Goal: Task Accomplishment & Management: Manage account settings

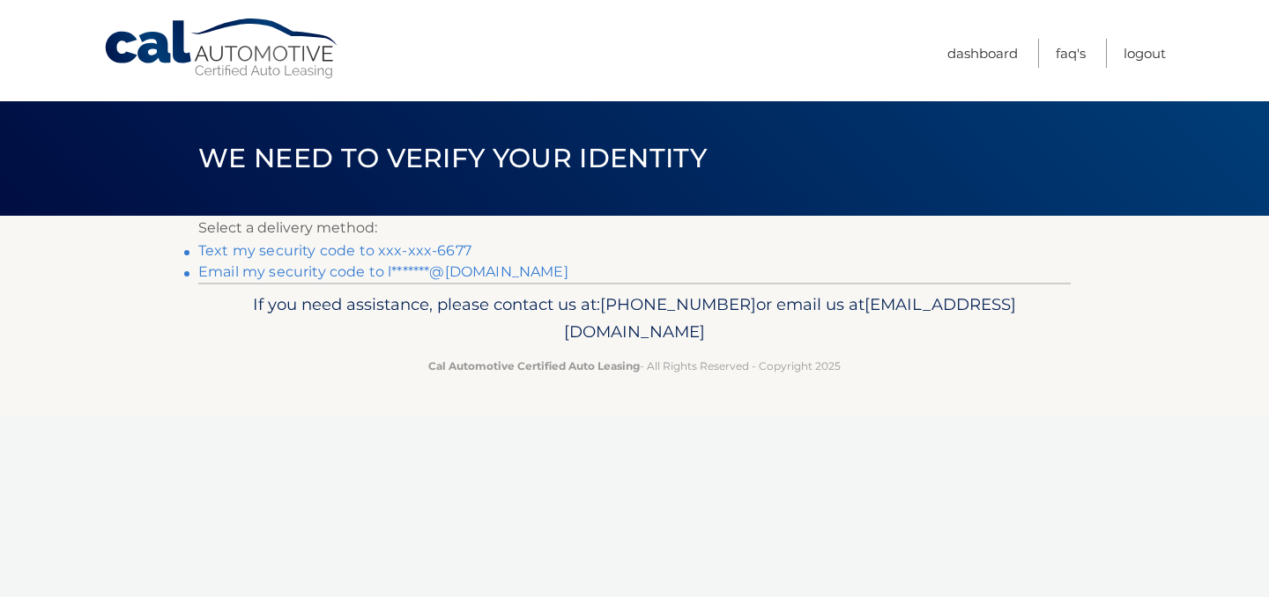
click at [339, 255] on link "Text my security code to xxx-xxx-6677" at bounding box center [334, 250] width 273 height 17
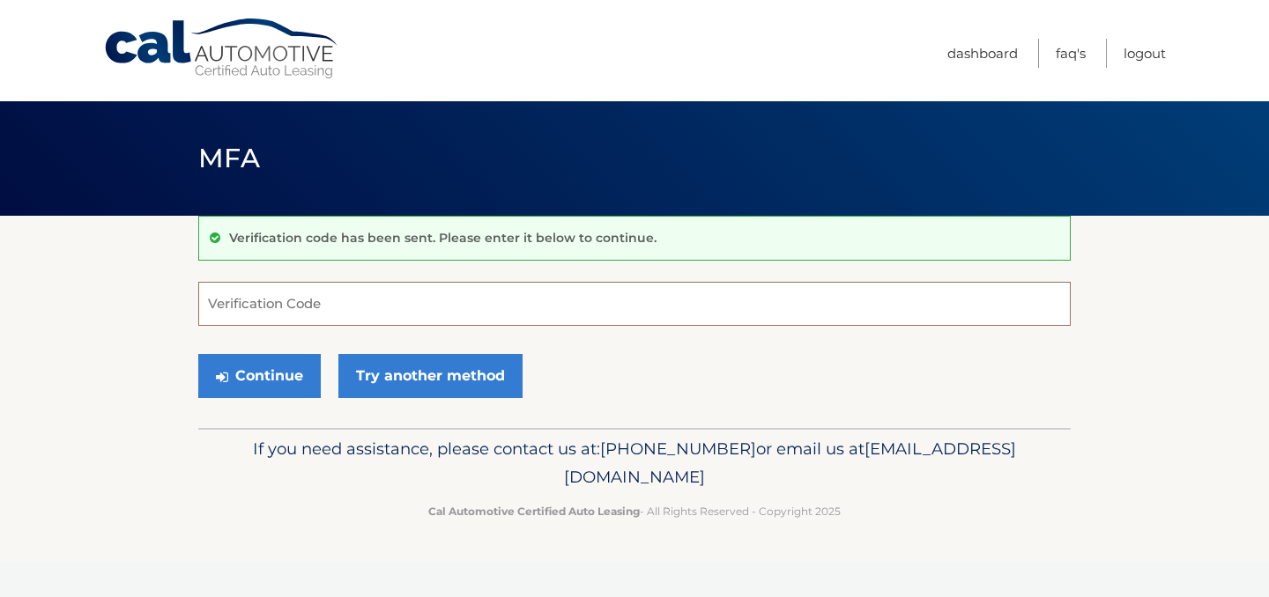
click at [326, 305] on input "Verification Code" at bounding box center [634, 304] width 872 height 44
type input "943580"
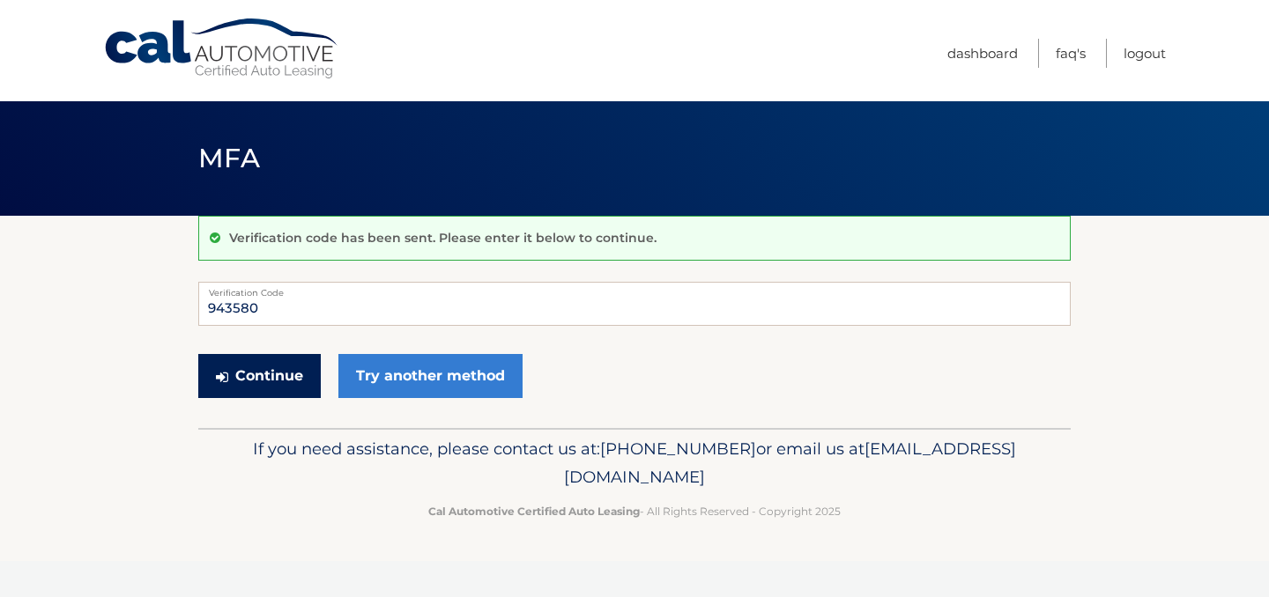
click at [275, 375] on button "Continue" at bounding box center [259, 376] width 122 height 44
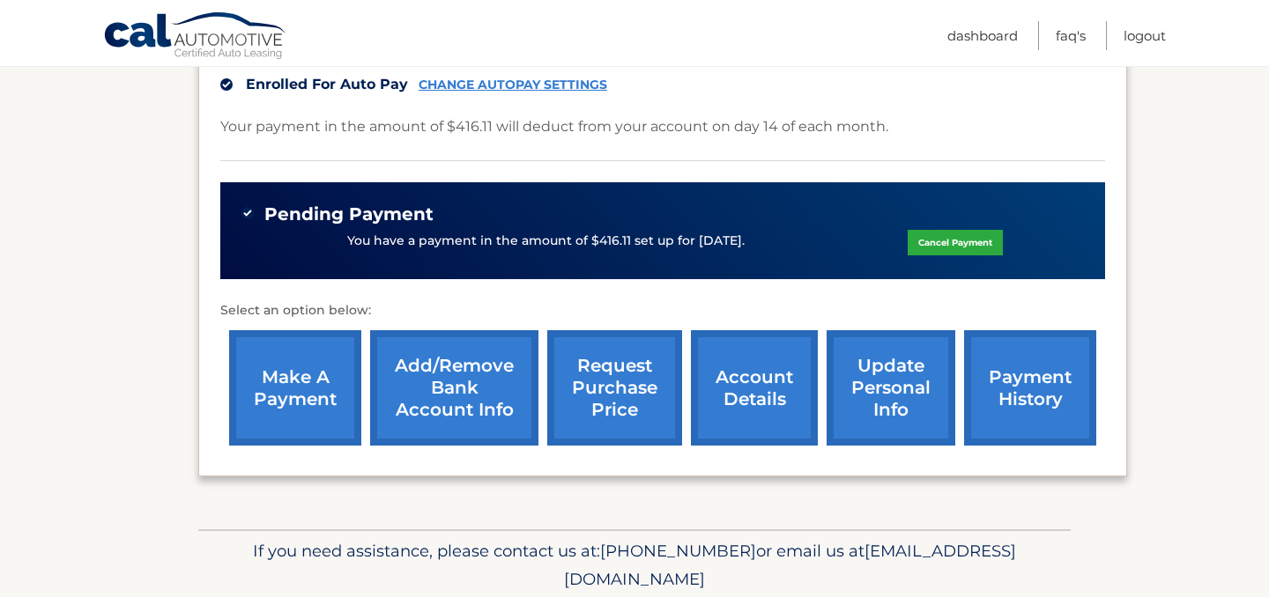
scroll to position [461, 0]
